Goal: Transaction & Acquisition: Obtain resource

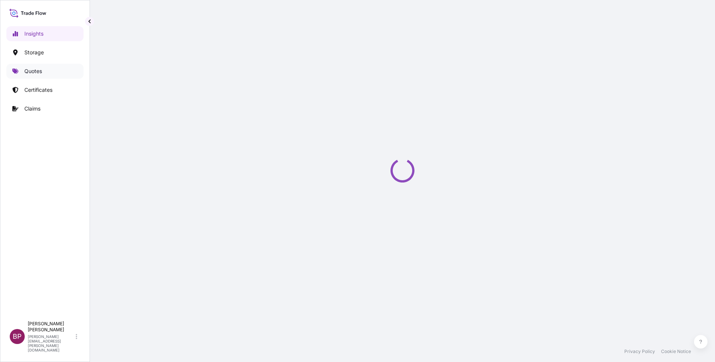
select select "2025"
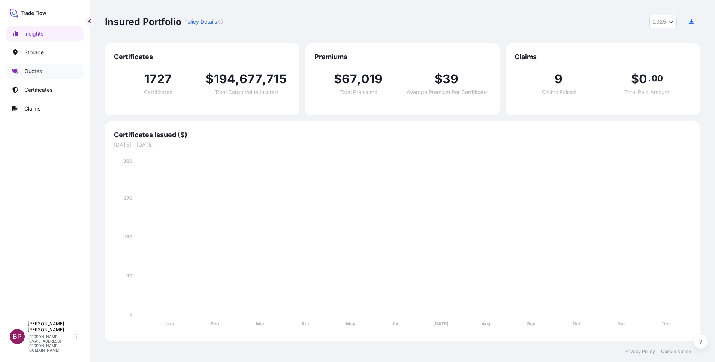
click at [36, 72] on p "Quotes" at bounding box center [33, 70] width 18 height 7
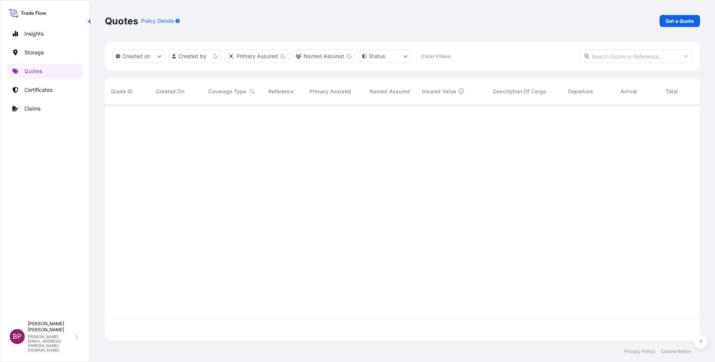
scroll to position [232, 587]
click at [681, 24] on p "Get a Quote" at bounding box center [680, 20] width 28 height 7
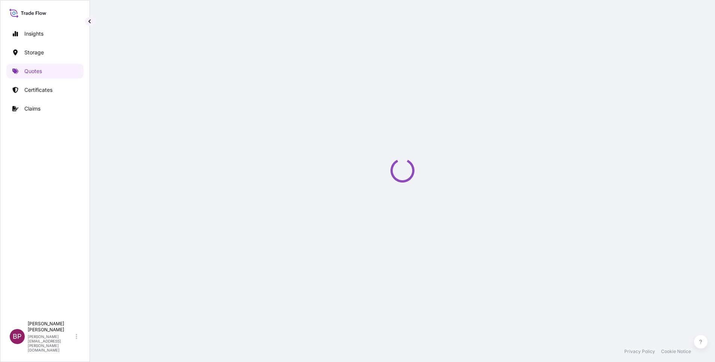
select select "Water"
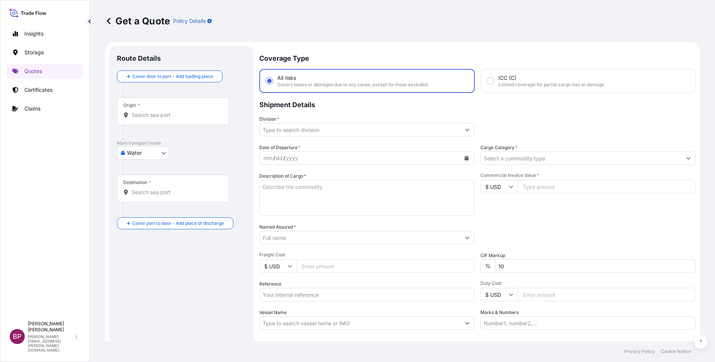
scroll to position [12, 0]
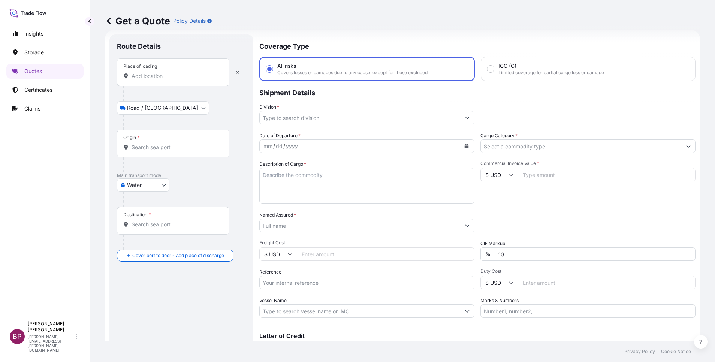
click at [183, 78] on input "Place of loading" at bounding box center [176, 75] width 88 height 7
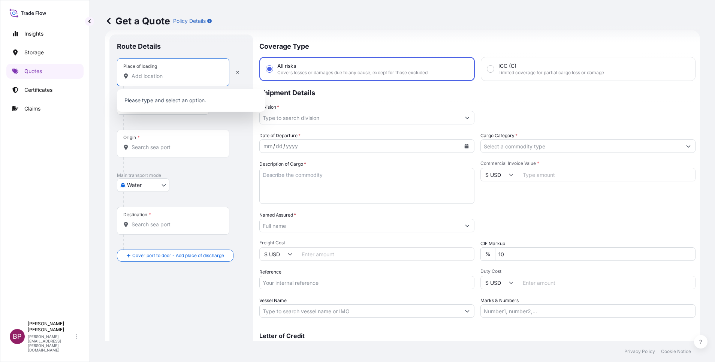
paste input "[GEOGRAPHIC_DATA]"
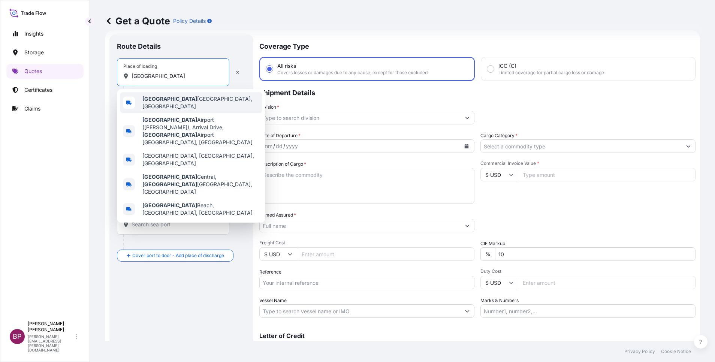
click at [194, 104] on span "[GEOGRAPHIC_DATA] [GEOGRAPHIC_DATA], [GEOGRAPHIC_DATA]" at bounding box center [200, 102] width 117 height 15
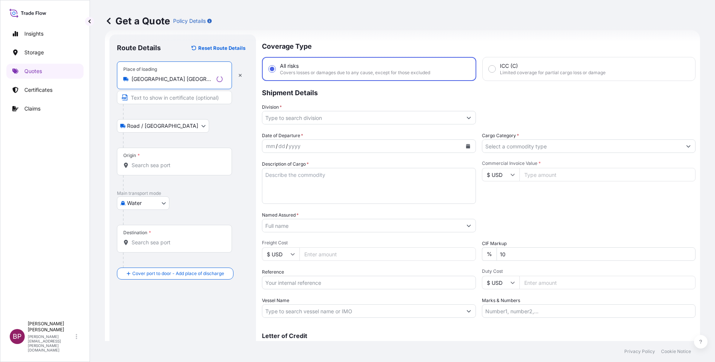
type input "[GEOGRAPHIC_DATA] [GEOGRAPHIC_DATA], [GEOGRAPHIC_DATA]"
click at [164, 169] on div "Origin *" at bounding box center [174, 162] width 115 height 28
click at [164, 169] on input "Origin *" at bounding box center [177, 165] width 91 height 7
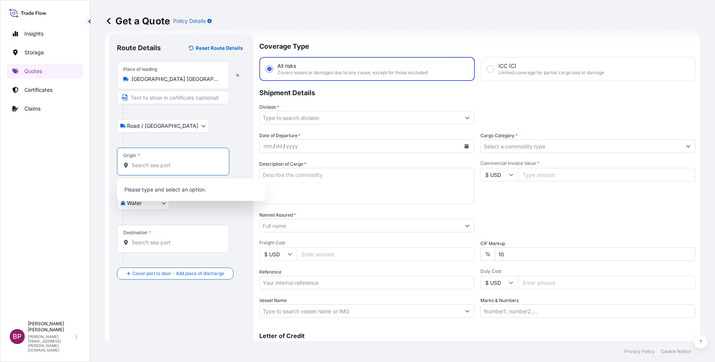
type input "v"
paste input "[GEOGRAPHIC_DATA]"
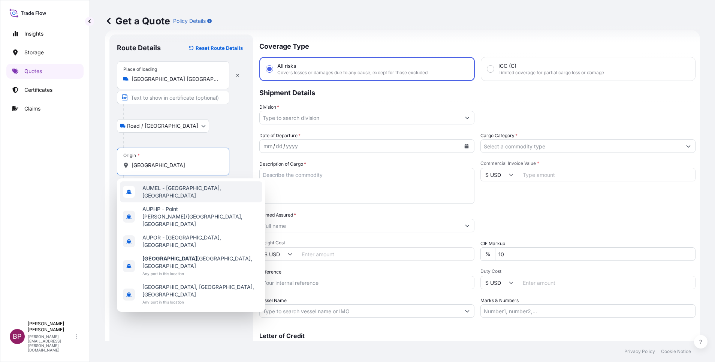
click at [187, 193] on span "AUMEL - [GEOGRAPHIC_DATA], [GEOGRAPHIC_DATA]" at bounding box center [200, 191] width 117 height 15
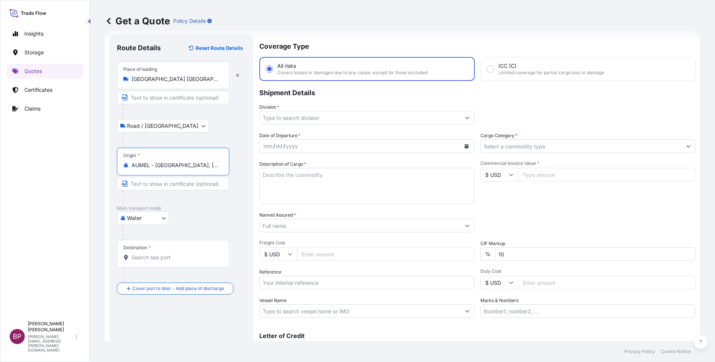
type input "AUMEL - [GEOGRAPHIC_DATA], [GEOGRAPHIC_DATA]"
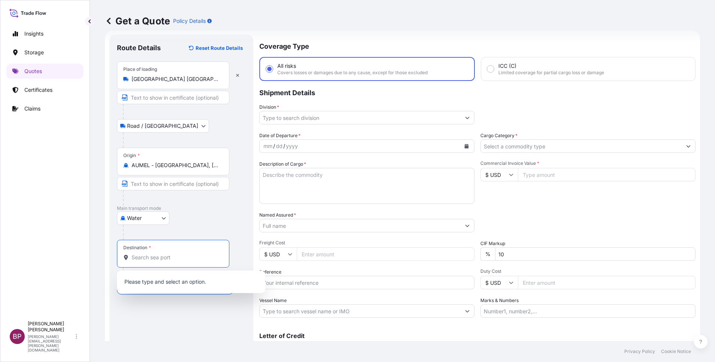
click at [180, 254] on input "Destination *" at bounding box center [176, 257] width 88 height 7
paste input "DAMMAM"
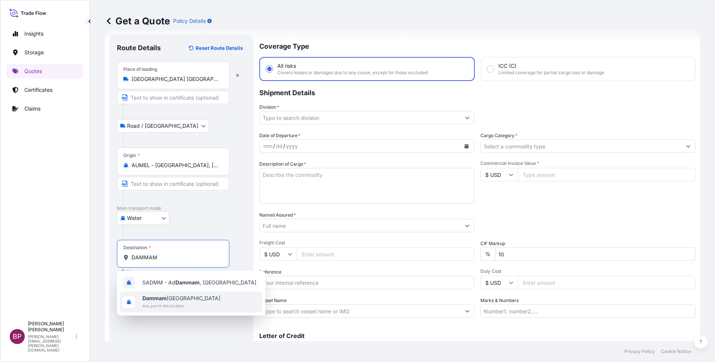
click at [191, 301] on span "Dammam Saudi Arabia" at bounding box center [181, 298] width 78 height 7
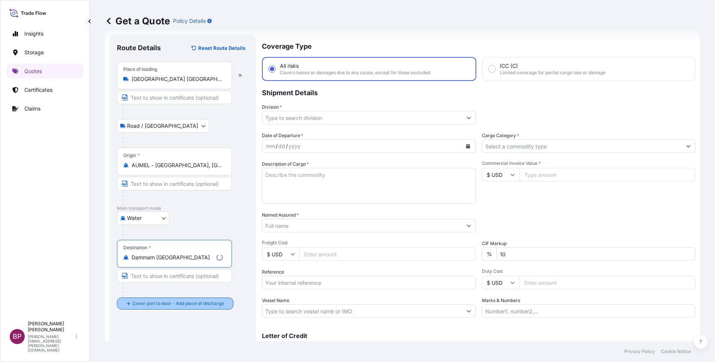
type input "Dammam Saudi Arabia"
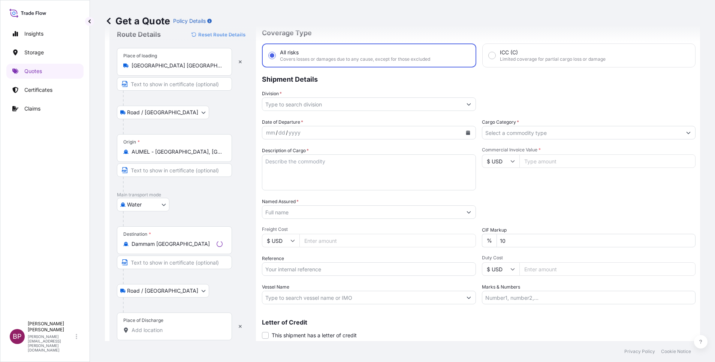
scroll to position [49, 0]
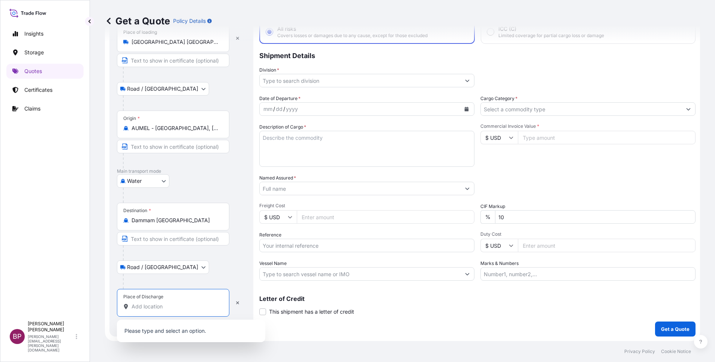
click at [178, 309] on input "Place of Discharge" at bounding box center [176, 306] width 88 height 7
paste input "DAMMAM"
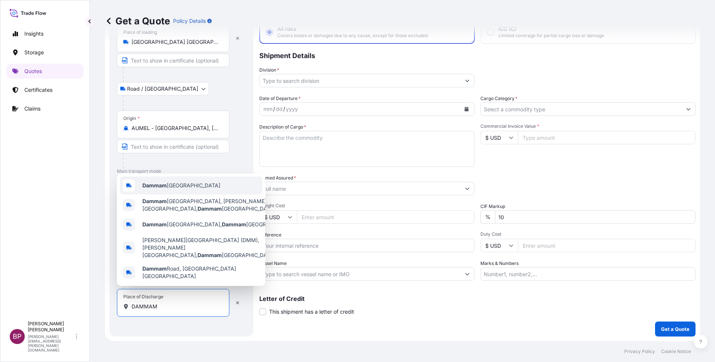
click at [192, 195] on div "Dammam Saudi Arabia" at bounding box center [191, 186] width 142 height 18
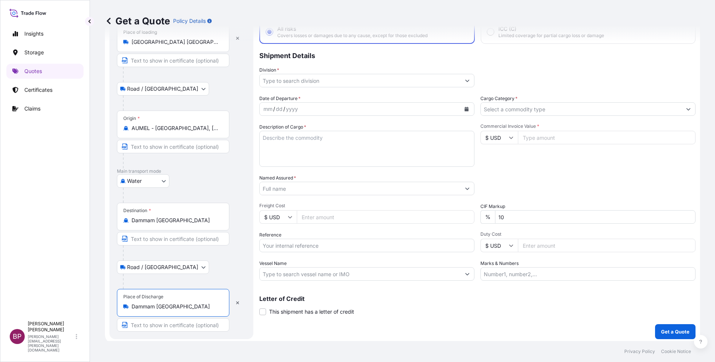
type input "Dammam Saudi Arabia"
click at [461, 111] on button "Calendar" at bounding box center [467, 109] width 12 height 12
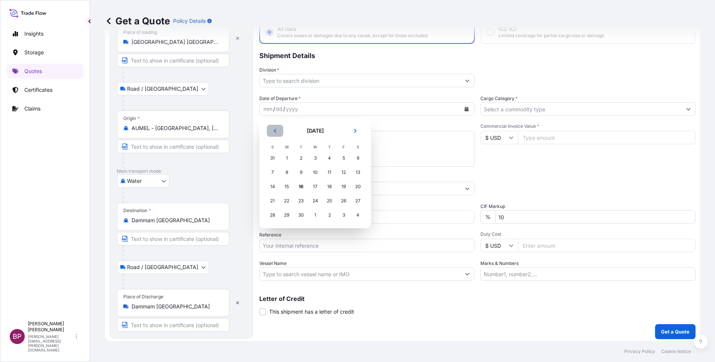
click at [272, 131] on button "Previous" at bounding box center [275, 131] width 16 height 12
click at [273, 131] on button "Previous" at bounding box center [275, 131] width 16 height 12
click at [272, 217] on div "27" at bounding box center [272, 214] width 13 height 13
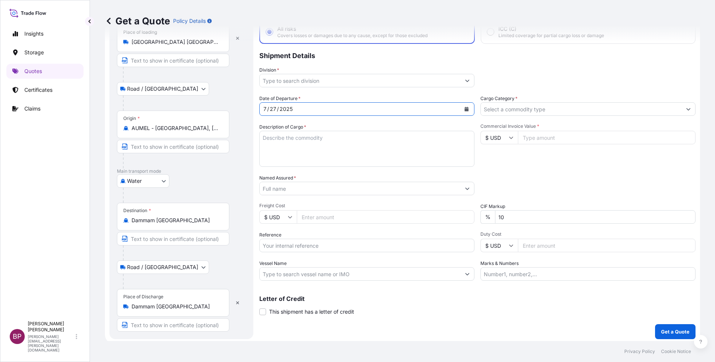
click at [465, 81] on icon "Show suggestions" at bounding box center [467, 80] width 4 height 4
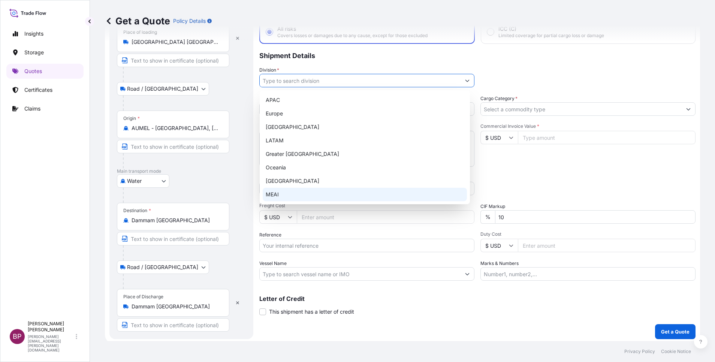
click at [284, 197] on div "MEAI" at bounding box center [365, 194] width 204 height 13
type input "MEAI"
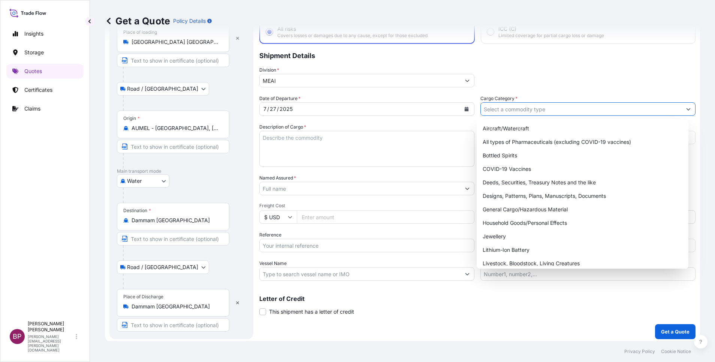
click at [663, 111] on input "Cargo Category *" at bounding box center [581, 108] width 201 height 13
click at [534, 211] on div "General Cargo/Hazardous Material" at bounding box center [583, 209] width 206 height 13
type input "General Cargo/Hazardous Material"
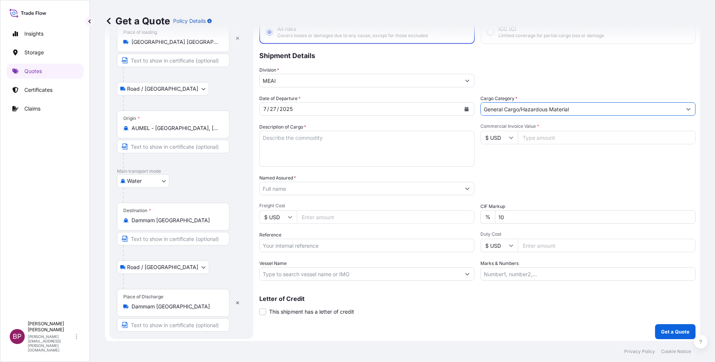
click at [530, 172] on div "Date of Departure * 7 / 27 / 2025 Cargo Category * General Cargo/Hazardous Mate…" at bounding box center [477, 188] width 436 height 186
click at [324, 149] on textarea "Description of Cargo *" at bounding box center [366, 149] width 215 height 36
paste textarea "FRS3642: Room Service Trolley Oval 920 x 1080 - Titanium Matt Laminate Top , FH…"
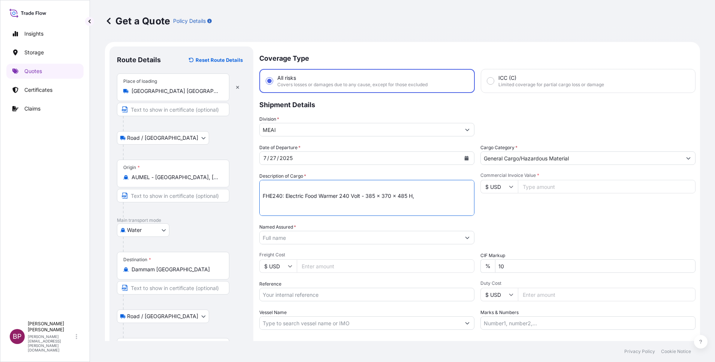
scroll to position [0, 0]
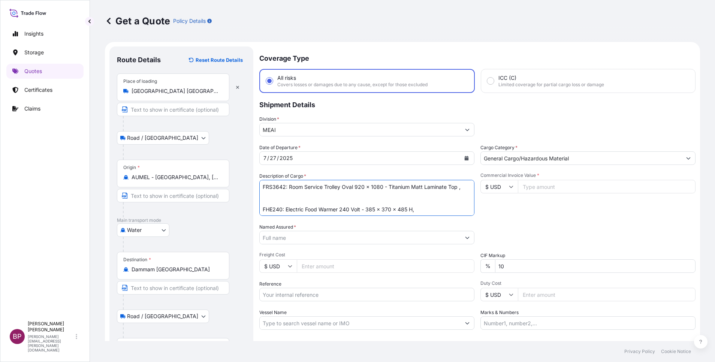
click at [286, 200] on textarea "FRS3642: Room Service Trolley Oval 920 x 1080 - Titanium Matt Laminate Top , FH…" at bounding box center [366, 198] width 215 height 36
drag, startPoint x: 424, startPoint y: 203, endPoint x: 437, endPoint y: 204, distance: 12.8
click at [425, 203] on textarea "FRS3642: Room Service Trolley Oval 920 x 1080 - Titanium Matt Laminate Top , FH…" at bounding box center [366, 198] width 215 height 36
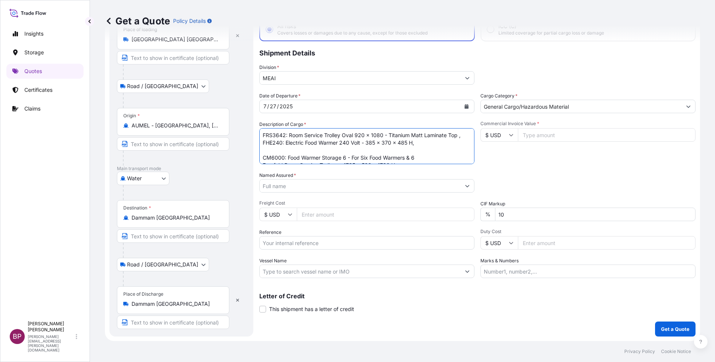
type textarea "FRS3642: Room Service Trolley Oval 920 x 1080 - Titanium Matt Laminate Top , FH…"
click at [328, 189] on input "Named Assured *" at bounding box center [360, 185] width 201 height 13
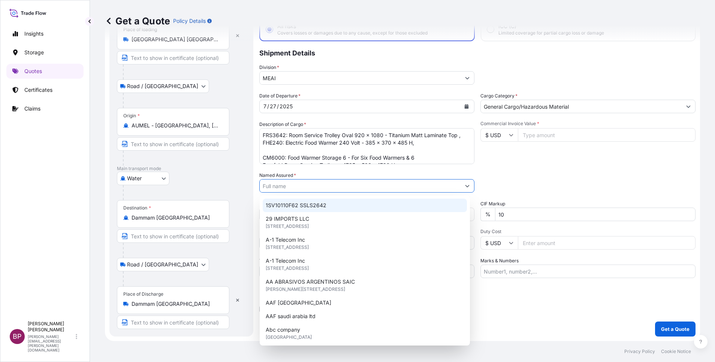
click at [566, 182] on div "Packing Category Type to search a container mode Please select a primary mode o…" at bounding box center [588, 182] width 215 height 21
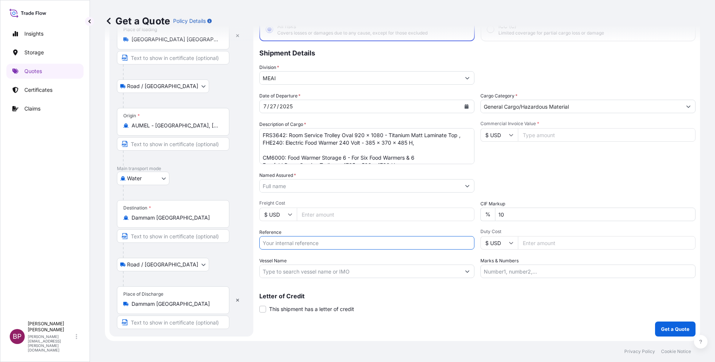
click at [337, 247] on input "Reference" at bounding box center [366, 242] width 215 height 13
paste input "AEL1917486"
type input "AEL1917486"
click at [301, 186] on input "Named Assured *" at bounding box center [360, 185] width 201 height 13
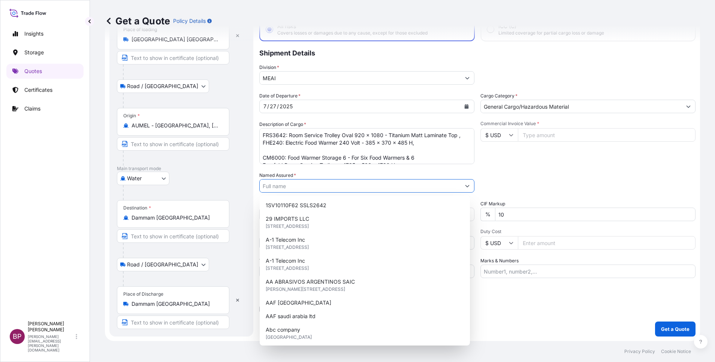
paste input "ACE FUTURE CO. LTD SAUDI ARABIA RIYADH 11451 P.O. BOX 2311"
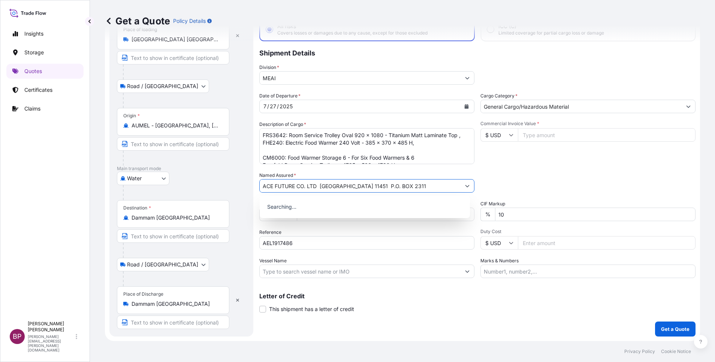
type input "ACE FUTURE CO. LTD SAUDI ARABIA RIYADH 11451 P.O. BOX 2311"
click at [547, 135] on input "Commercial Invoice Value *" at bounding box center [607, 134] width 178 height 13
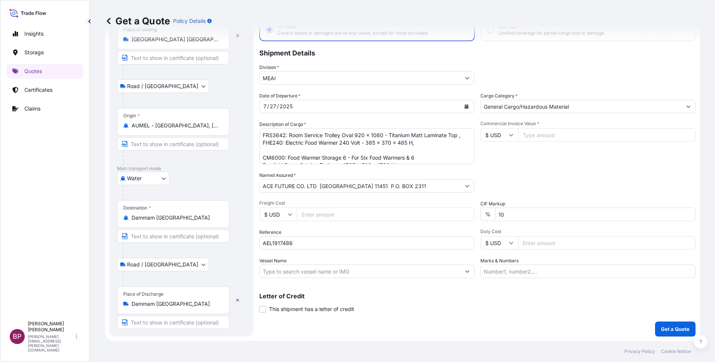
paste input "53545.15"
type input "53545.15"
drag, startPoint x: 509, startPoint y: 219, endPoint x: 301, endPoint y: 207, distance: 208.4
click at [354, 210] on div "Date of Departure * 7 / 27 / 2025 Cargo Category * General Cargo/Hazardous Mate…" at bounding box center [477, 185] width 436 height 186
type input "0"
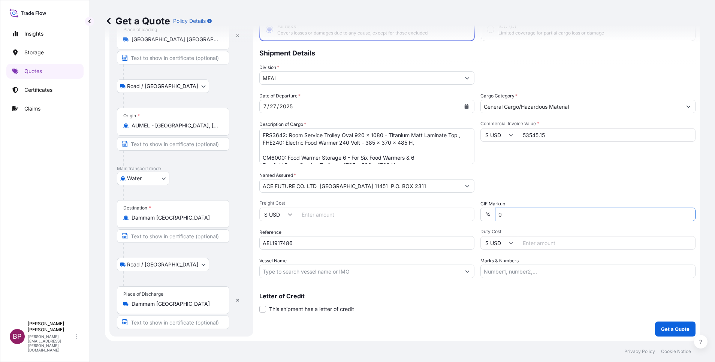
click at [525, 170] on div "Date of Departure * 7 / 27 / 2025 Cargo Category * General Cargo/Hazardous Mate…" at bounding box center [477, 185] width 436 height 186
click at [433, 150] on textarea "FRS3642: Room Service Trolley Oval 920 x 1080 - Titanium Matt Laminate Top , FH…" at bounding box center [366, 146] width 215 height 36
click at [425, 143] on textarea "FRS3642: Room Service Trolley Oval 920 x 1080 - Titanium Matt Laminate Top ,FHE…" at bounding box center [366, 146] width 215 height 36
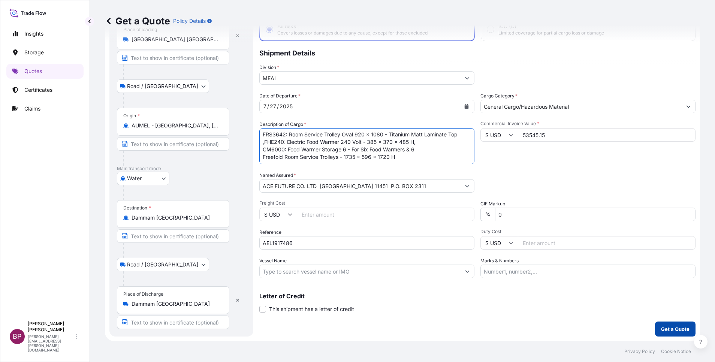
type textarea "FRS3642: Room Service Trolley Oval 920 x 1080 - Titanium Matt Laminate Top ,FHE…"
click at [667, 333] on p "Get a Quote" at bounding box center [675, 328] width 28 height 7
click at [465, 79] on icon "Show suggestions" at bounding box center [467, 78] width 4 height 4
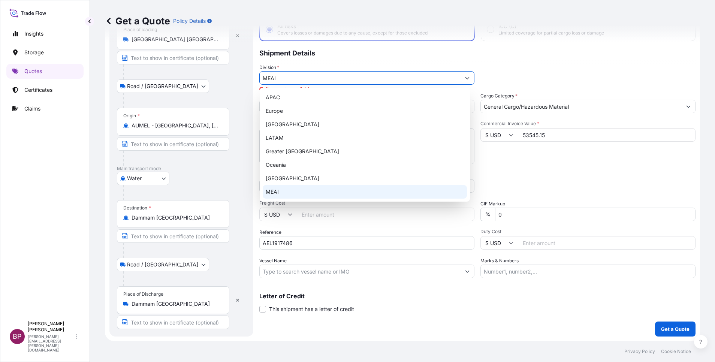
click at [289, 194] on div "MEAI" at bounding box center [365, 191] width 204 height 13
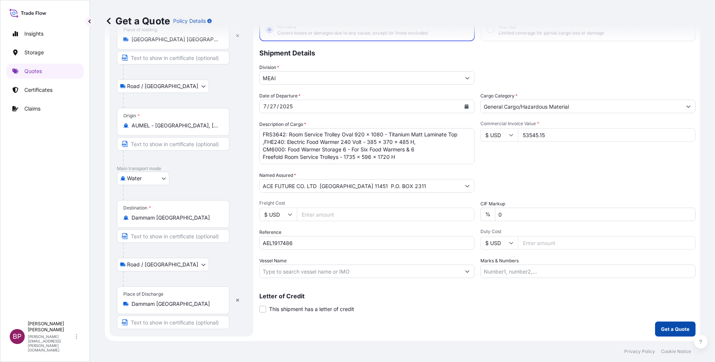
click at [666, 332] on p "Get a Quote" at bounding box center [675, 328] width 28 height 7
click at [465, 76] on icon "Show suggestions" at bounding box center [467, 78] width 4 height 4
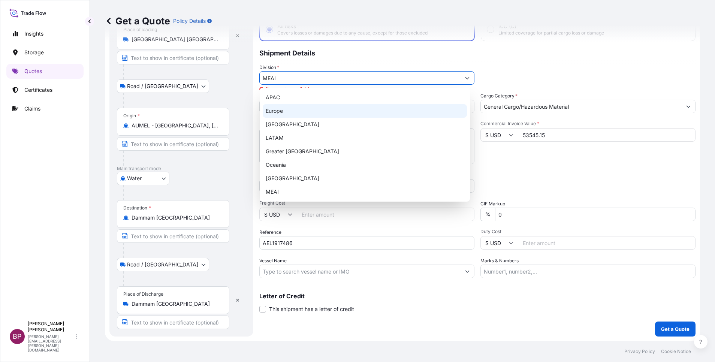
click at [309, 114] on div "Europe" at bounding box center [365, 110] width 204 height 13
type input "Europe"
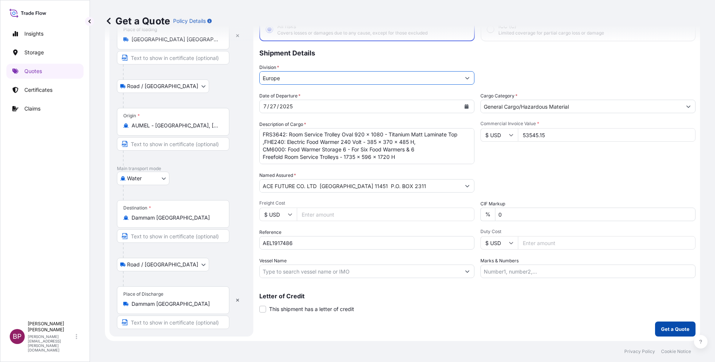
click at [665, 330] on p "Get a Quote" at bounding box center [675, 328] width 28 height 7
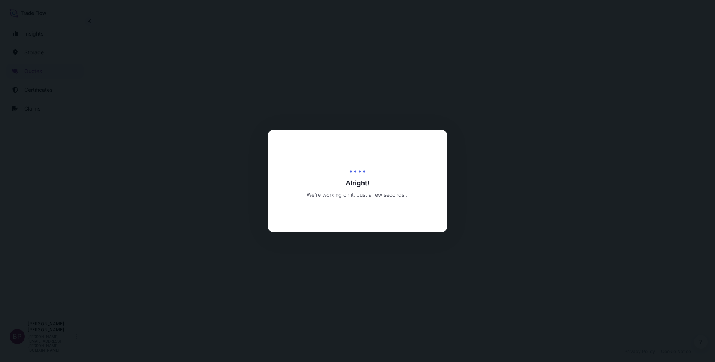
select select "Road / Inland"
select select "Water"
select select "Road / Inland"
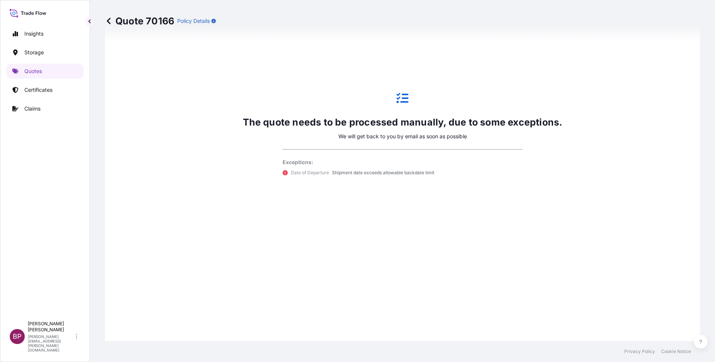
scroll to position [529, 0]
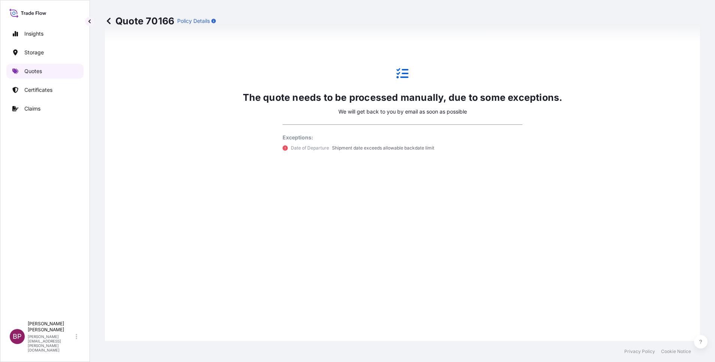
click at [36, 70] on p "Quotes" at bounding box center [33, 70] width 18 height 7
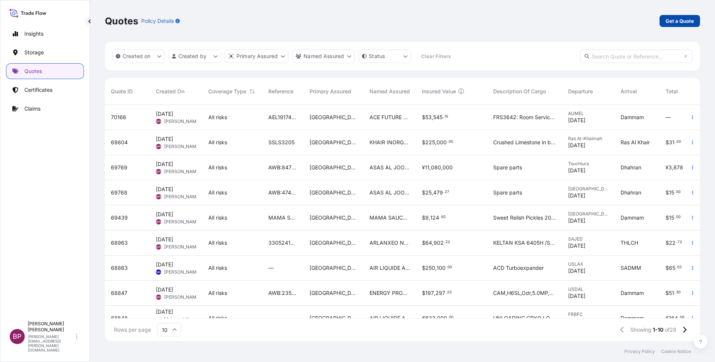
click at [674, 21] on p "Get a Quote" at bounding box center [680, 20] width 28 height 7
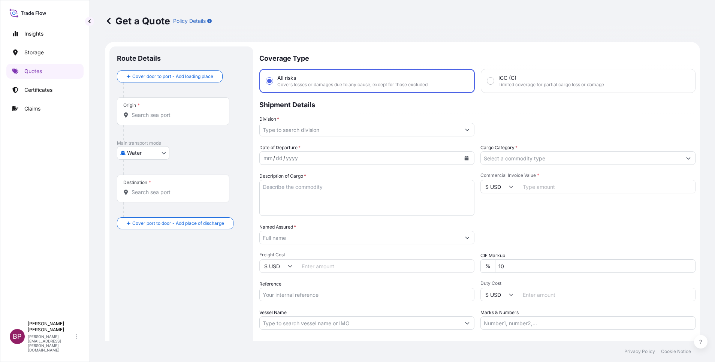
scroll to position [12, 0]
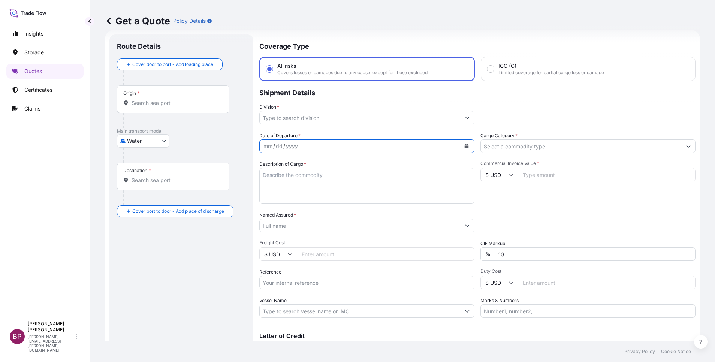
click at [465, 147] on icon "Calendar" at bounding box center [467, 146] width 4 height 4
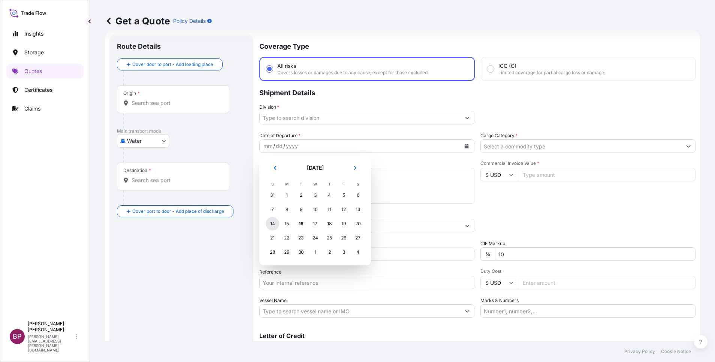
click at [274, 226] on div "14" at bounding box center [272, 223] width 13 height 13
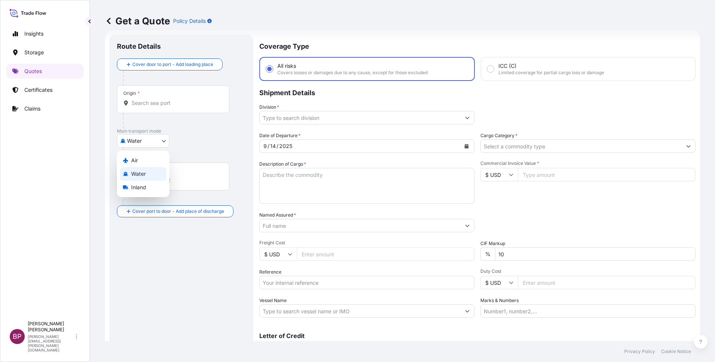
click at [154, 143] on body "Selected Date: Sunday, September 14, 2025 Insights Storage Quotes Certificates …" at bounding box center [357, 181] width 715 height 362
click at [145, 162] on div "Air" at bounding box center [143, 160] width 46 height 13
select select "Air"
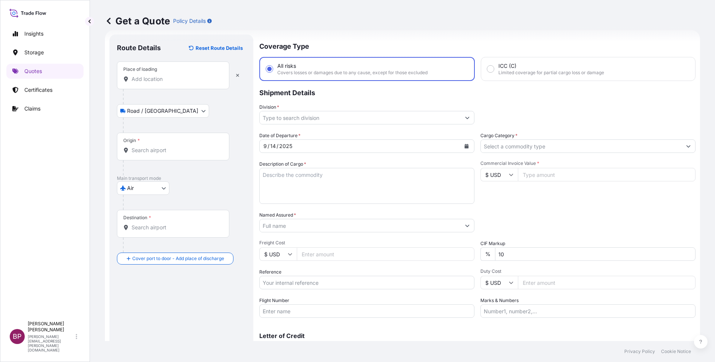
click at [157, 78] on input "Place of loading" at bounding box center [176, 78] width 88 height 7
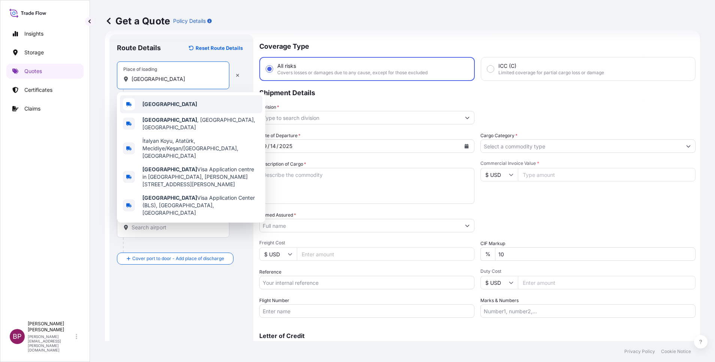
click at [166, 106] on div "Italy" at bounding box center [191, 104] width 142 height 18
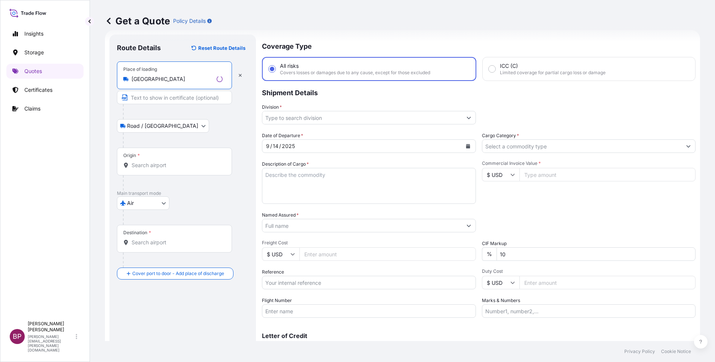
type input "Italy"
click at [160, 166] on input "Origin *" at bounding box center [177, 165] width 91 height 7
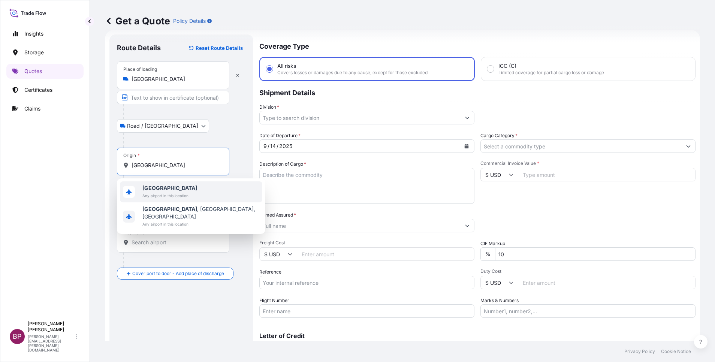
click at [172, 185] on span "Italy" at bounding box center [169, 187] width 55 height 7
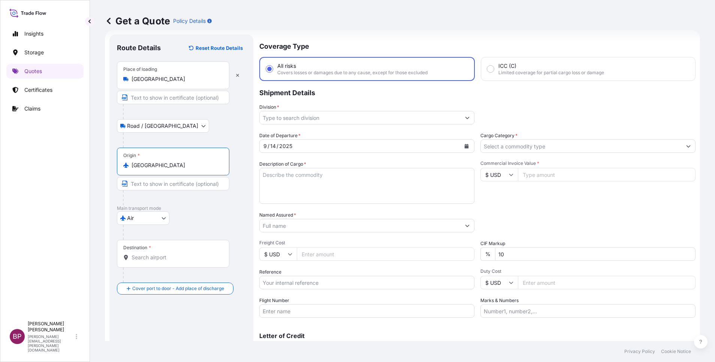
type input "Italy"
click at [162, 257] on input "Destination *" at bounding box center [176, 257] width 88 height 7
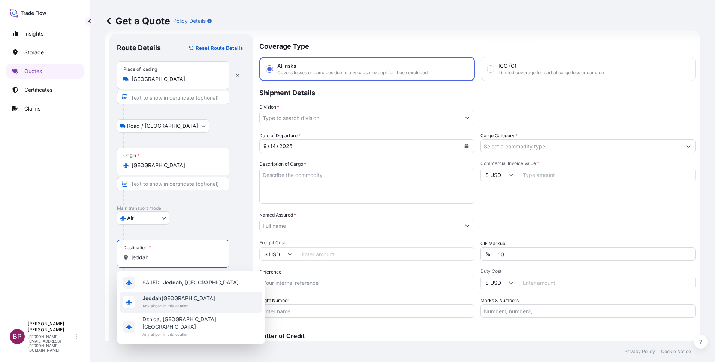
click at [179, 302] on span "Any airport in this location" at bounding box center [178, 305] width 73 height 7
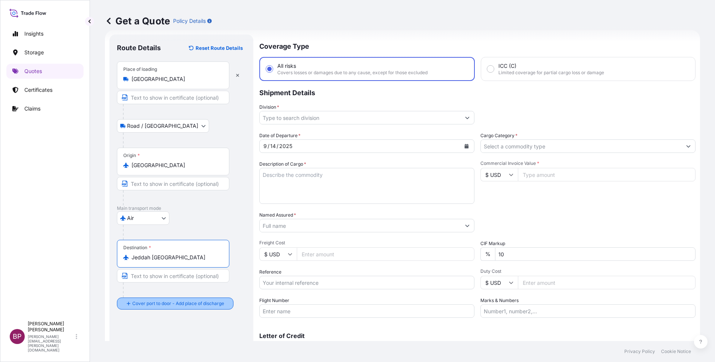
type input "Jeddah Saudi Arabia"
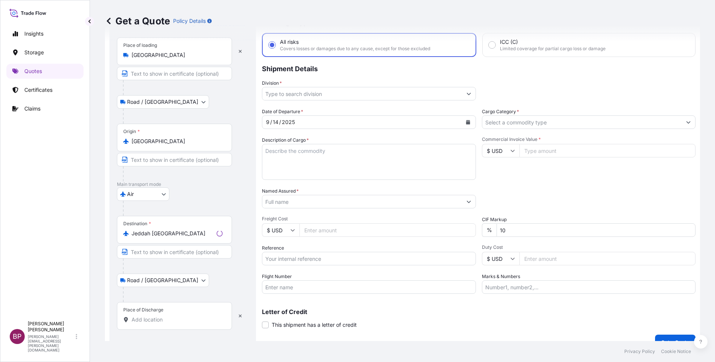
scroll to position [49, 0]
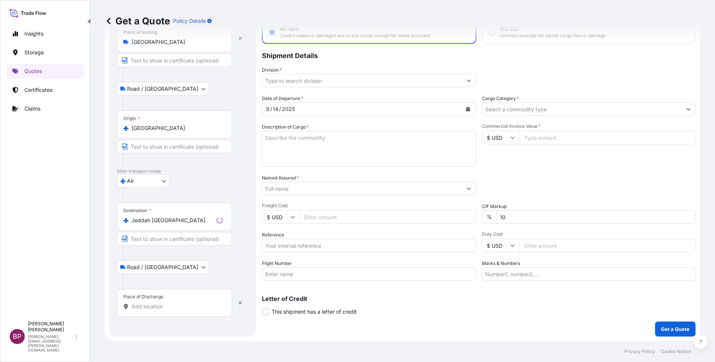
click at [159, 307] on input "Place of Discharge" at bounding box center [177, 306] width 91 height 7
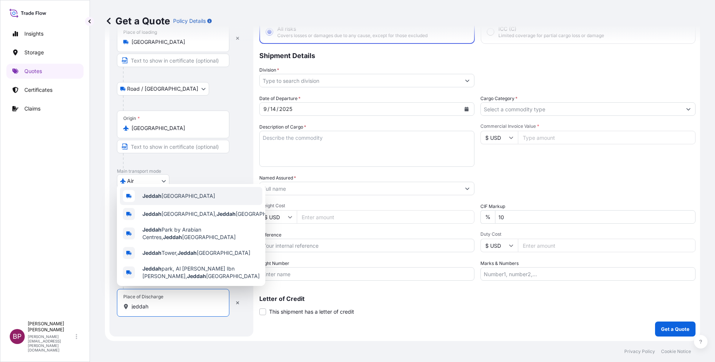
click at [170, 193] on span "Jeddah Saudi Arabia" at bounding box center [178, 195] width 73 height 7
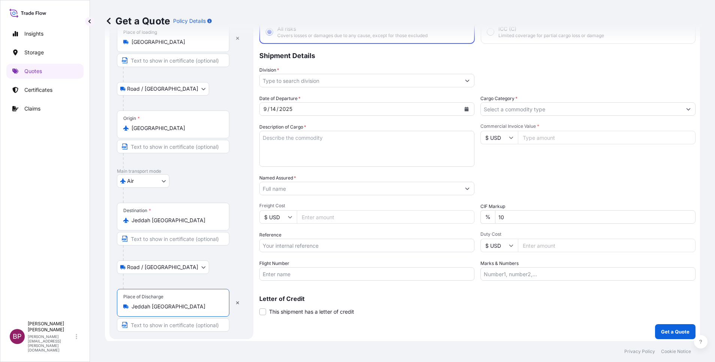
type input "Jeddah Saudi Arabia"
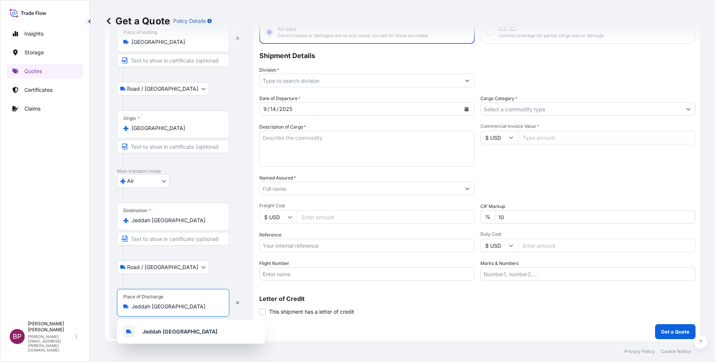
click at [349, 156] on textarea "Description of Cargo *" at bounding box center [366, 149] width 215 height 36
paste textarea "SELF PIEERCING RIVETS"
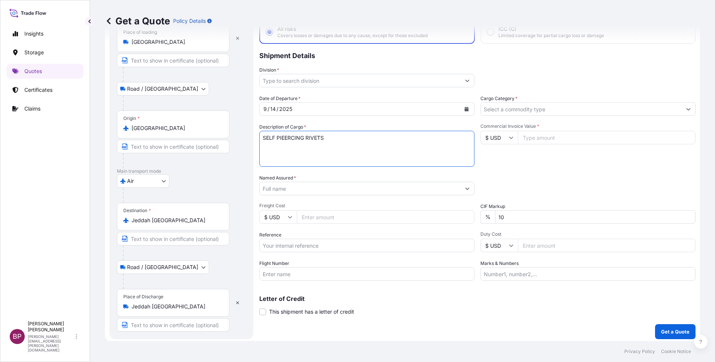
type textarea "SELF PIEERCING RIVETS"
click at [300, 251] on input "Reference" at bounding box center [366, 245] width 215 height 13
paste input "077- 59155401"
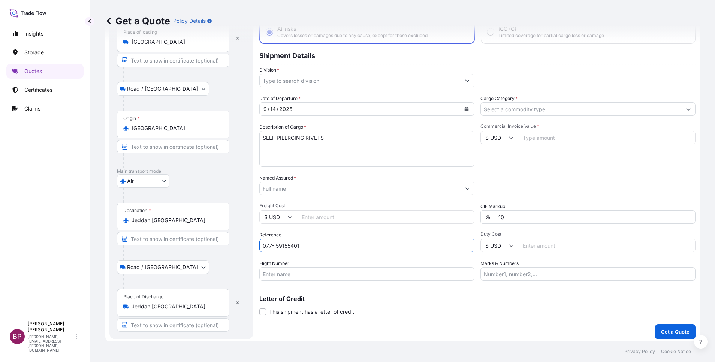
type input "077- 59155401"
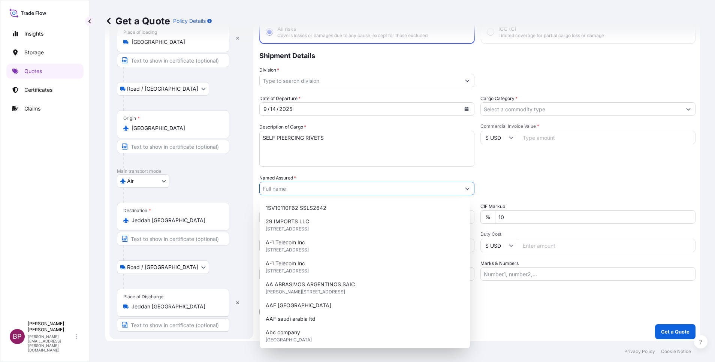
click at [316, 190] on input "Named Assured *" at bounding box center [360, 188] width 201 height 13
paste input "TRANSFORMERS AND BUSWAYS SOLUTIONS"
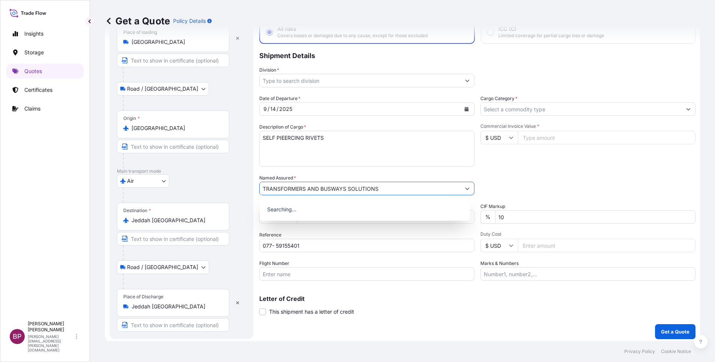
type input "TRANSFORMERS AND BUSWAYS SOLUTIONS"
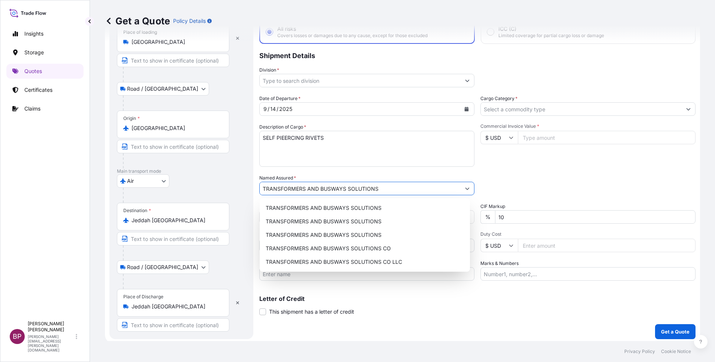
click at [509, 138] on icon at bounding box center [511, 137] width 4 height 4
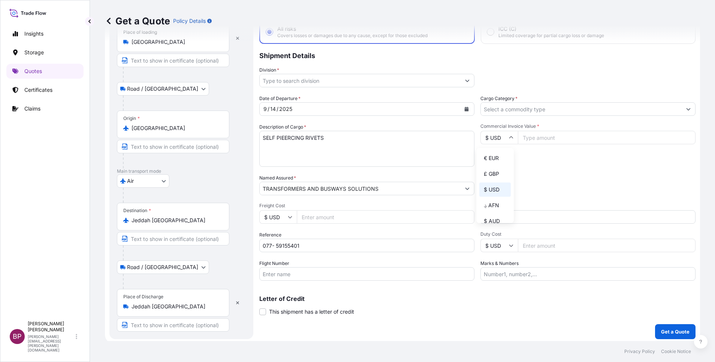
drag, startPoint x: 493, startPoint y: 166, endPoint x: 542, endPoint y: 149, distance: 52.9
click at [493, 165] on div "€ EUR" at bounding box center [494, 158] width 31 height 14
type input "€ EUR"
click at [541, 140] on input "Commercial Invoice Value *" at bounding box center [607, 137] width 178 height 13
paste input "13515"
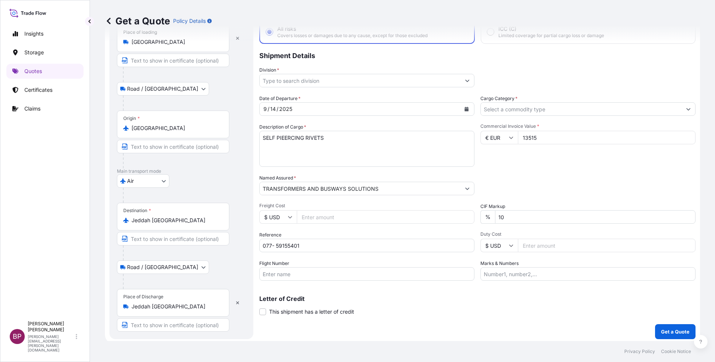
type input "13515"
click at [568, 112] on input "Cargo Category *" at bounding box center [581, 108] width 201 height 13
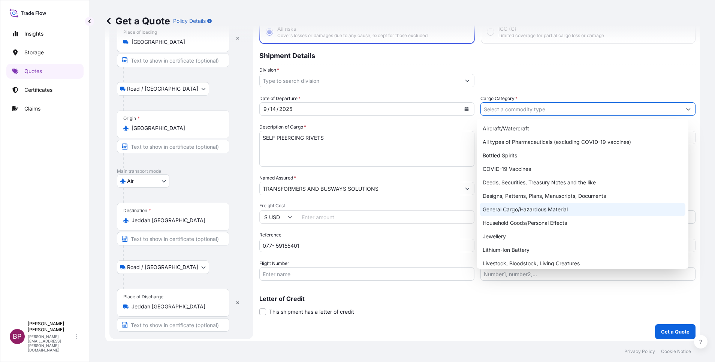
click at [524, 210] on div "General Cargo/Hazardous Material" at bounding box center [583, 209] width 206 height 13
type input "General Cargo/Hazardous Material"
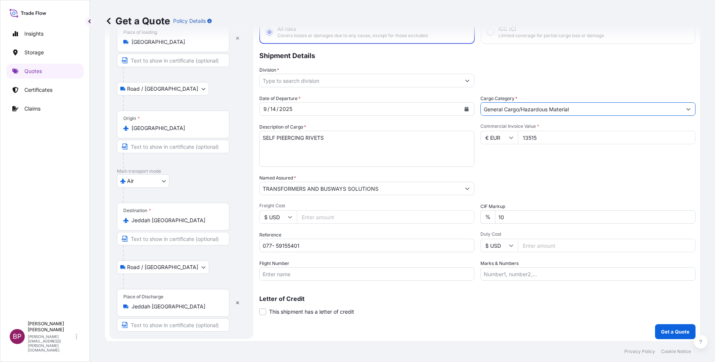
click at [461, 83] on button "Show suggestions" at bounding box center [467, 80] width 13 height 13
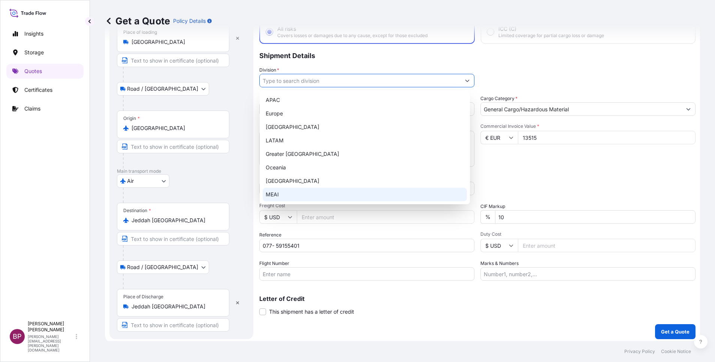
click at [301, 195] on div "MEAI" at bounding box center [365, 194] width 204 height 13
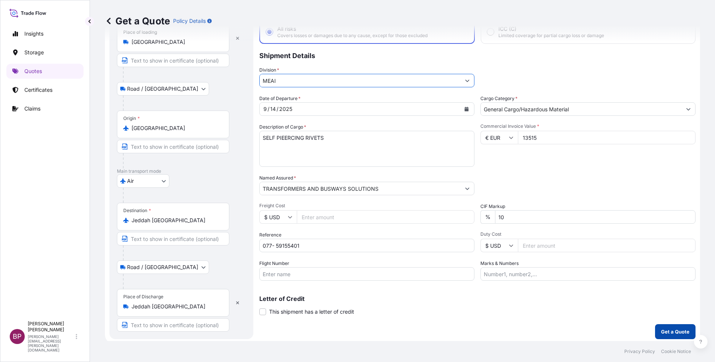
click at [670, 330] on p "Get a Quote" at bounding box center [675, 331] width 28 height 7
click at [466, 82] on icon "Show suggestions" at bounding box center [468, 81] width 4 height 2
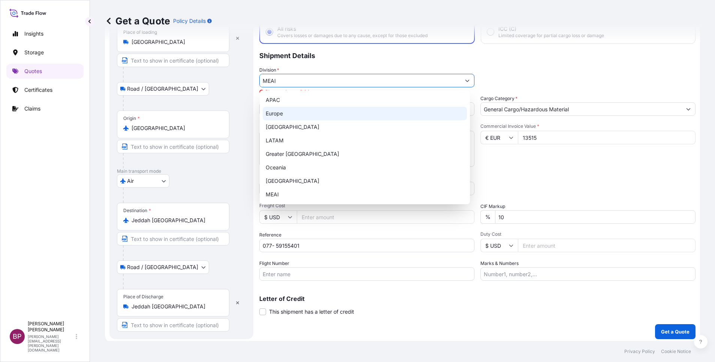
click at [307, 114] on div "Europe" at bounding box center [365, 113] width 204 height 13
type input "Europe"
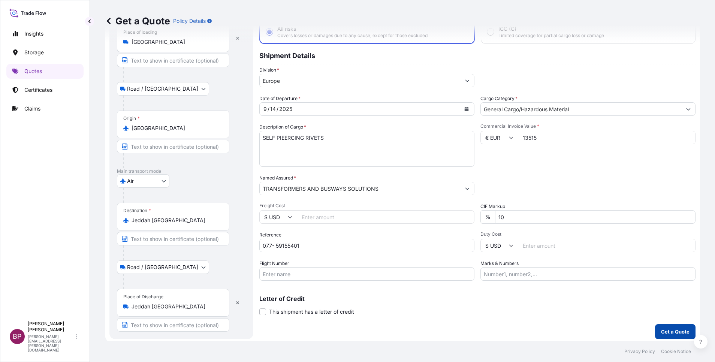
click at [668, 333] on p "Get a Quote" at bounding box center [675, 331] width 28 height 7
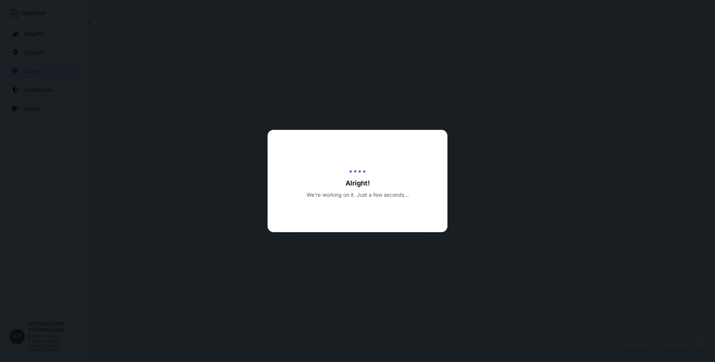
select select "Road / Inland"
select select "Air"
select select "Road / Inland"
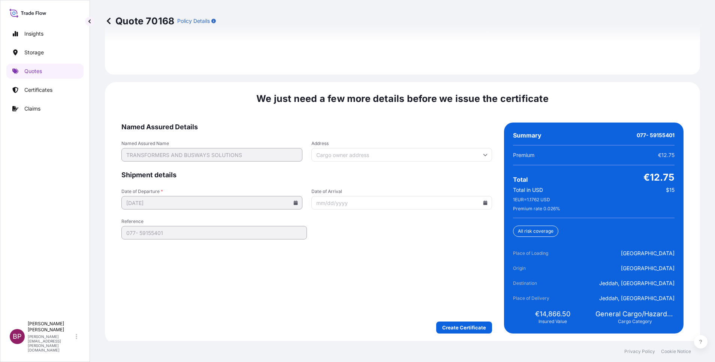
scroll to position [1150, 0]
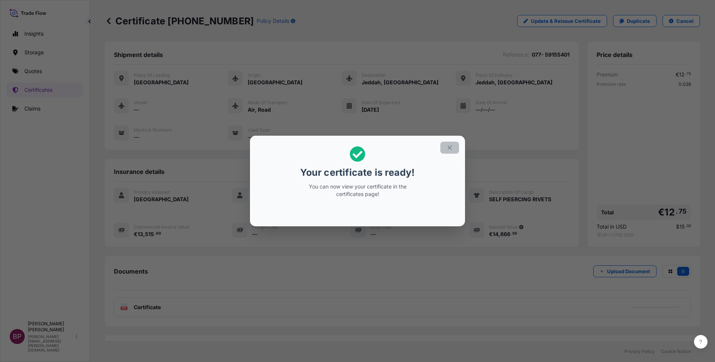
click at [451, 148] on icon "button" at bounding box center [449, 147] width 7 height 7
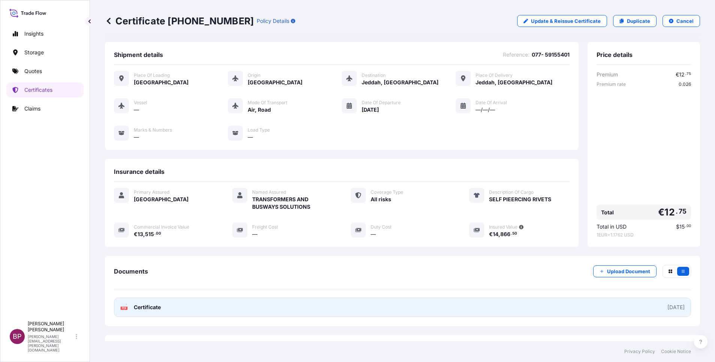
click at [152, 306] on span "Certificate" at bounding box center [147, 307] width 27 height 7
